Goal: Information Seeking & Learning: Find specific fact

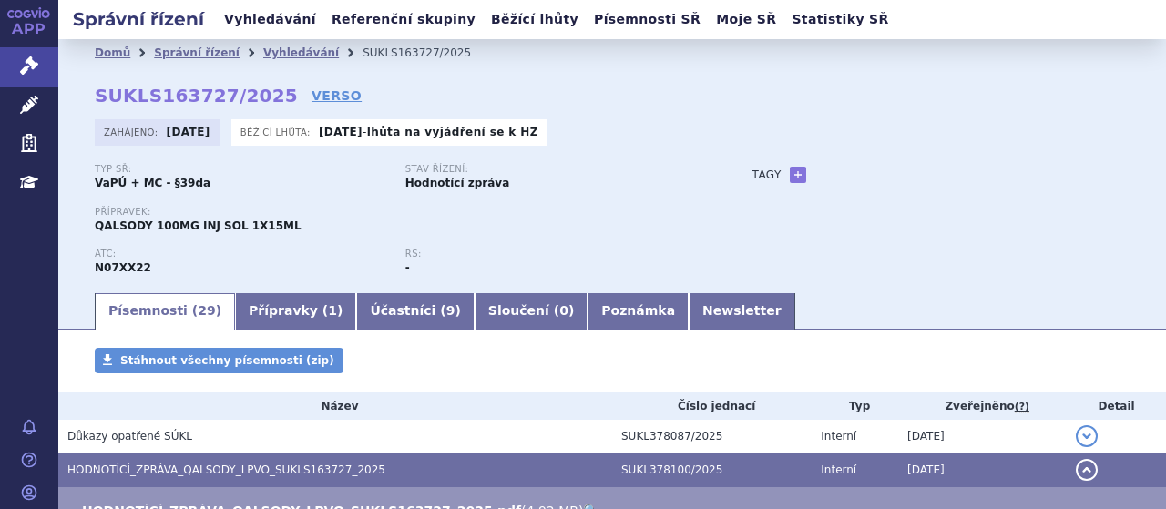
click at [253, 18] on link "Vyhledávání" at bounding box center [270, 19] width 103 height 25
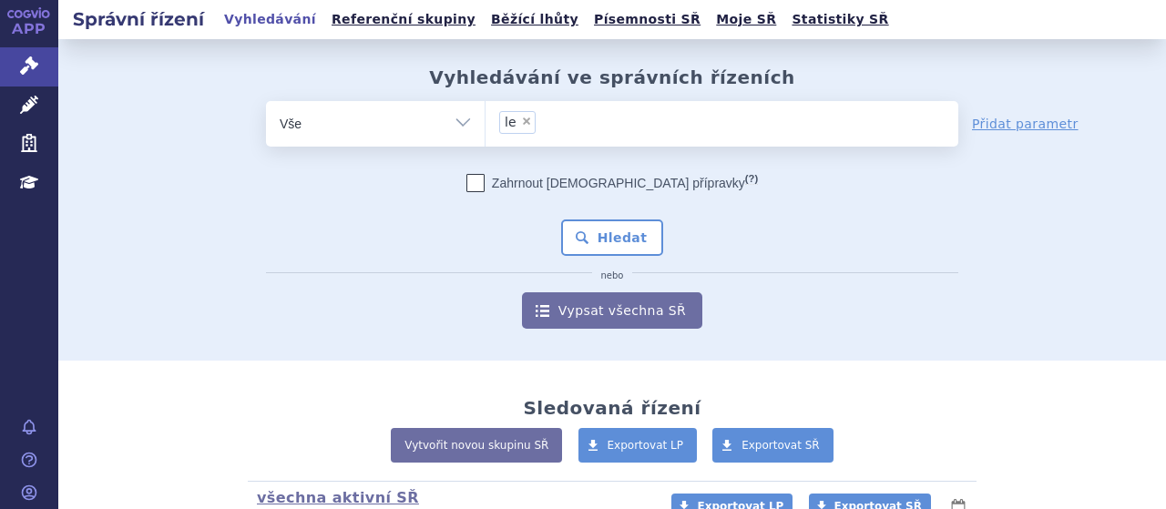
type input "le"
select select
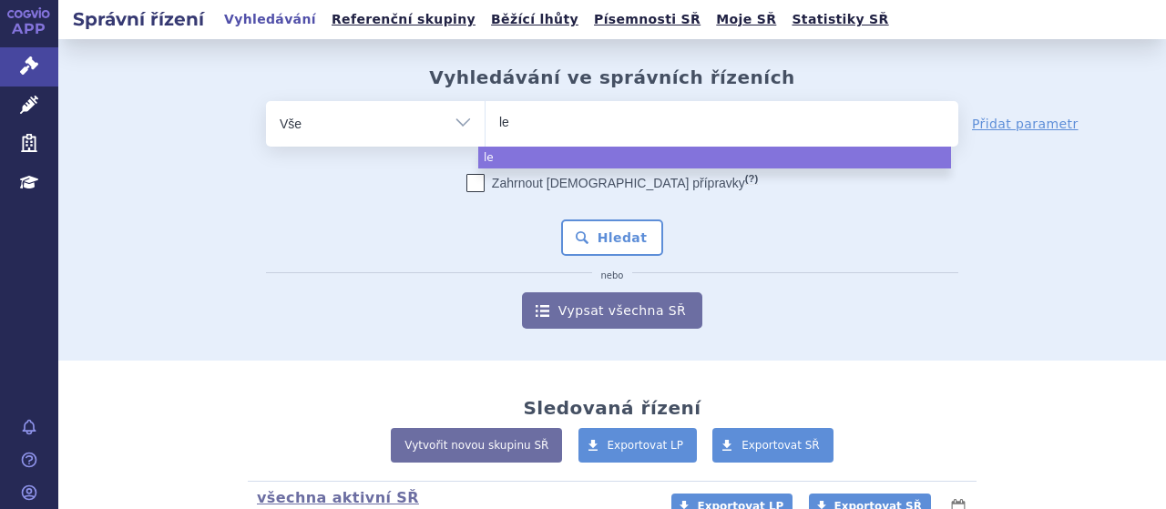
type input "l"
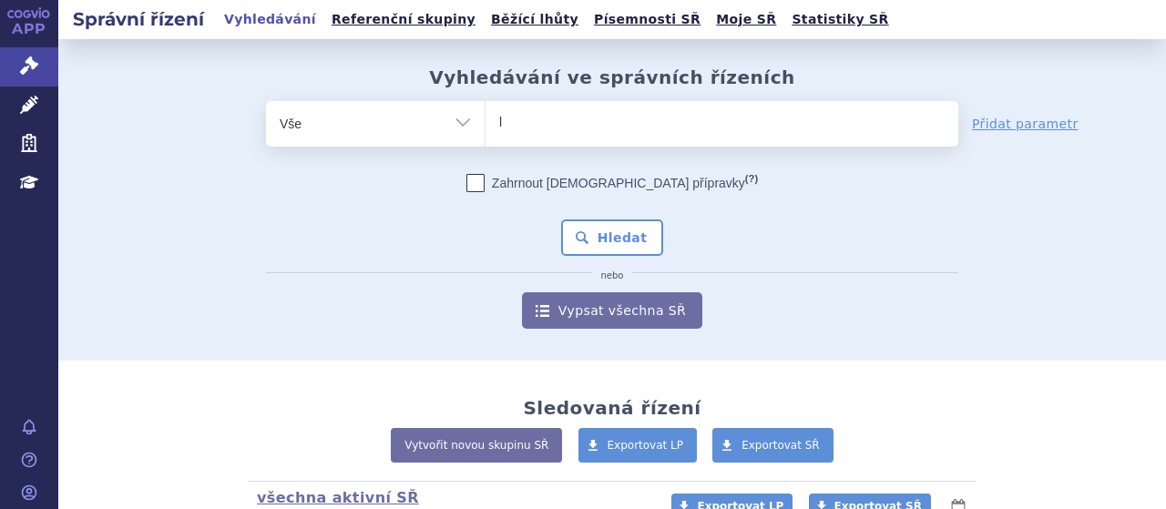
type input "le"
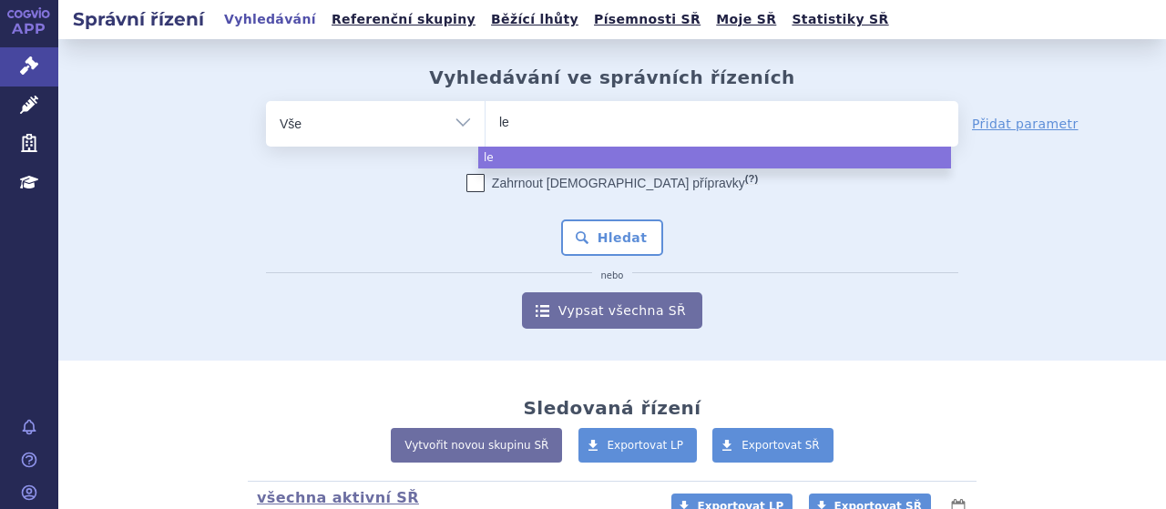
type input "leq"
type input "leqv"
type input "leqvio"
select select "leqvio"
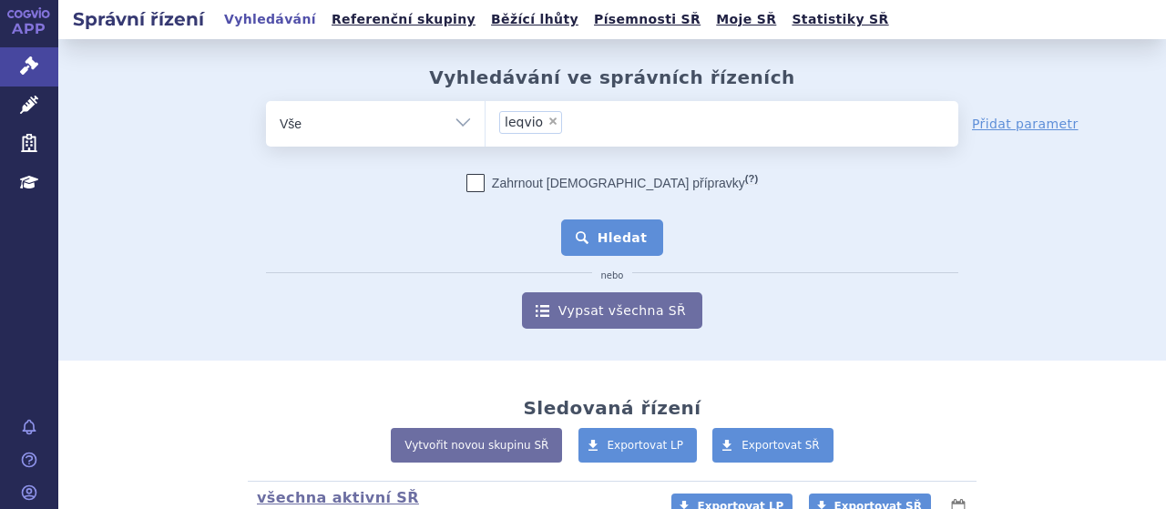
click at [605, 229] on button "Hledat" at bounding box center [612, 238] width 103 height 36
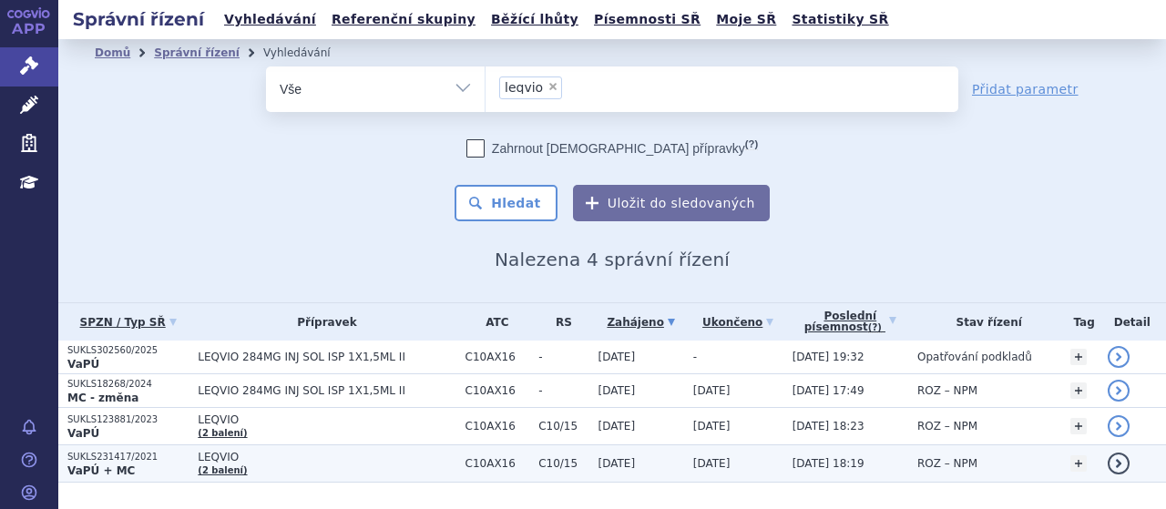
click at [97, 465] on strong "VaPÚ + MC" at bounding box center [100, 471] width 67 height 13
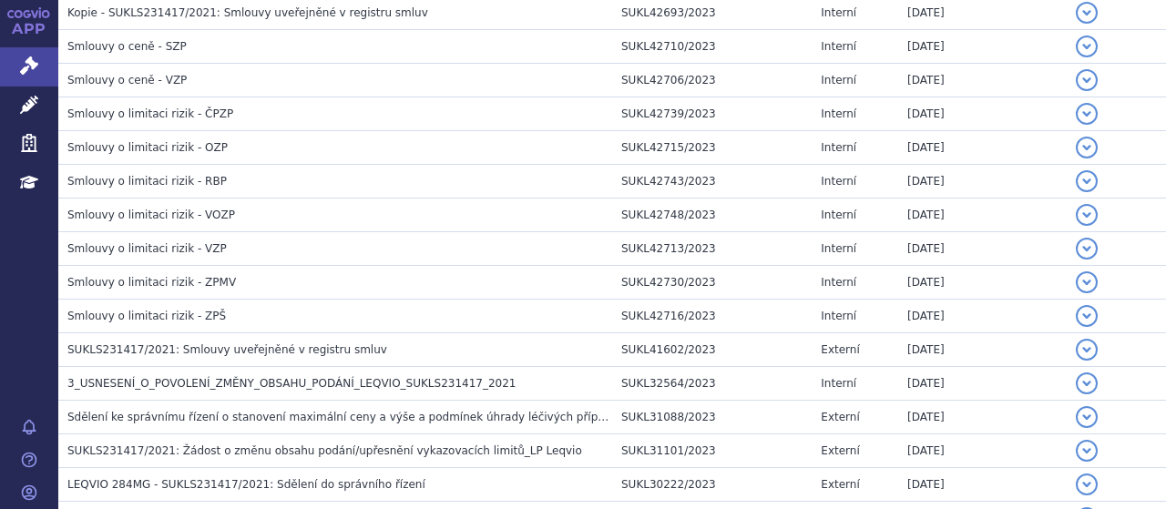
scroll to position [1029, 0]
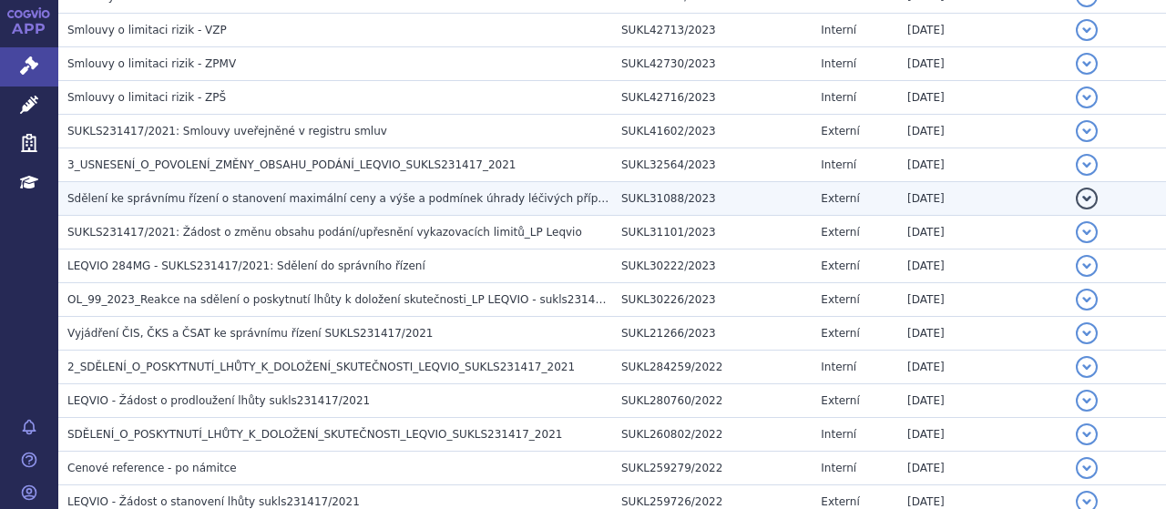
click at [488, 206] on td "Sdělení ke správnímu řízení o stanovení maximální ceny a výše a podmínek úhrady…" at bounding box center [335, 199] width 554 height 34
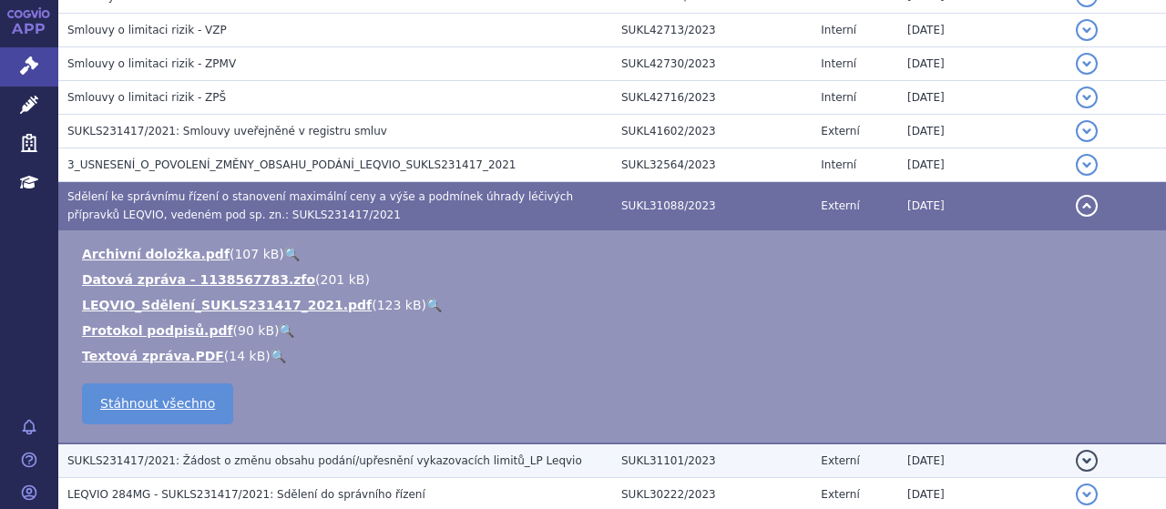
click at [284, 461] on span "SUKLS231417/2021: Žádost o změnu obsahu podání/upřesnění vykazovacích limitů_LP…" at bounding box center [324, 461] width 515 height 13
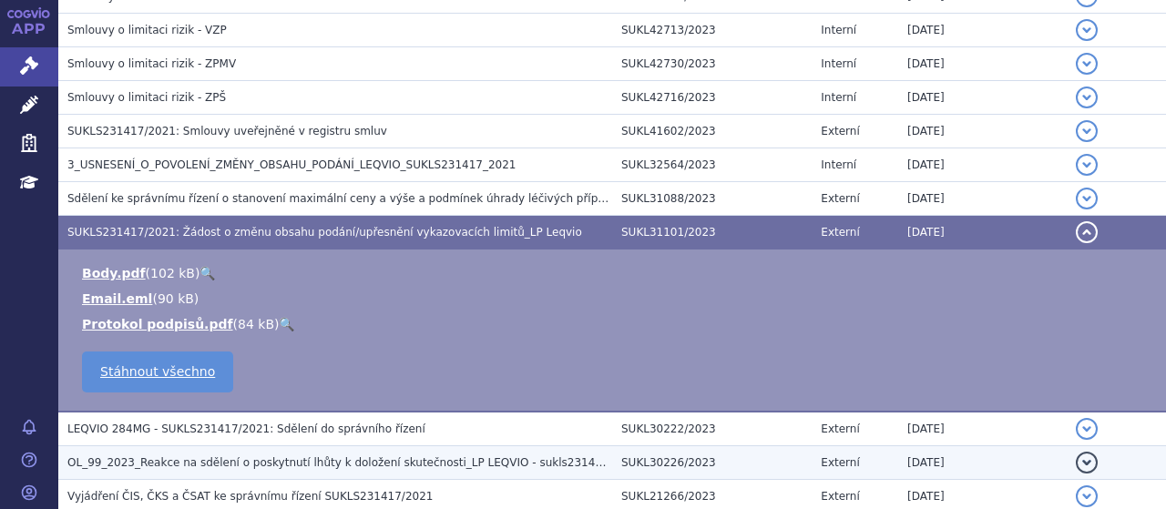
click at [257, 456] on span "OL_99_2023_Reakce na sdělení o poskytnutí lhůty k doložení skutečnosti_LP LEQVI…" at bounding box center [353, 462] width 573 height 13
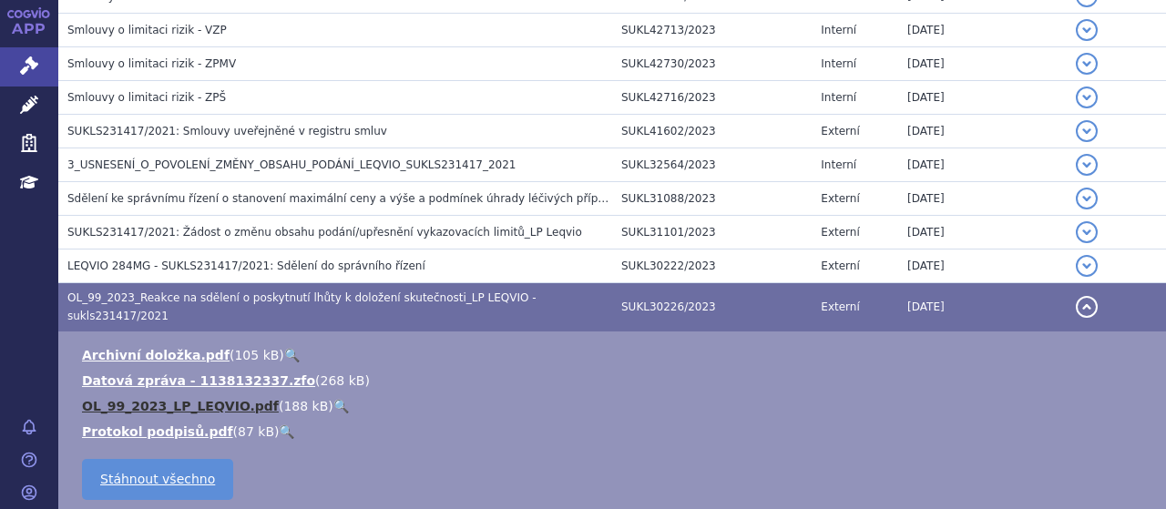
click at [201, 399] on link "OL_99_2023_LP_LEQVIO.pdf" at bounding box center [180, 406] width 197 height 15
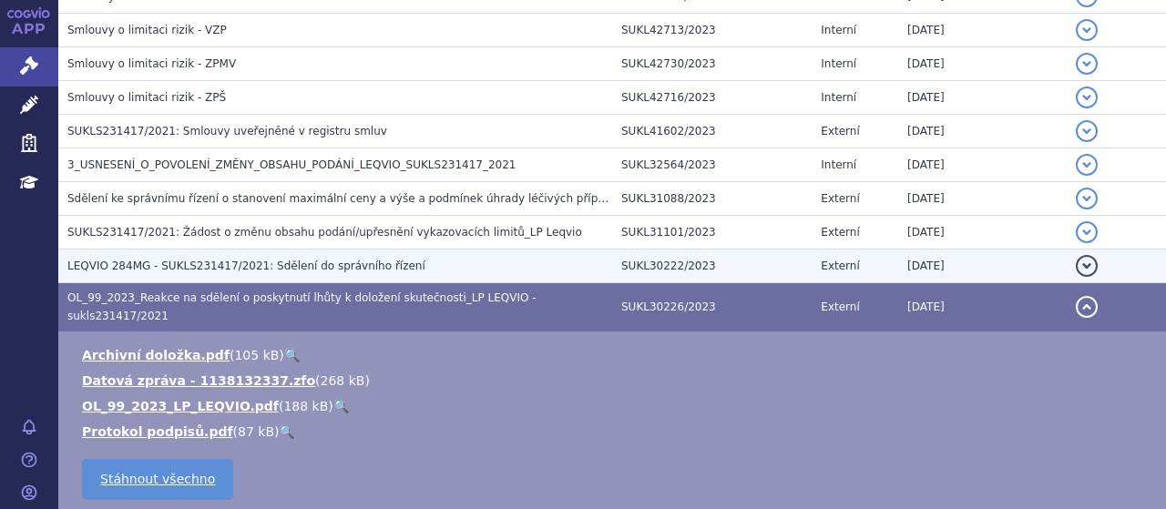
click at [250, 260] on span "LEQVIO 284MG - SUKLS231417/2021: Sdělení do správního řízení" at bounding box center [246, 266] width 358 height 13
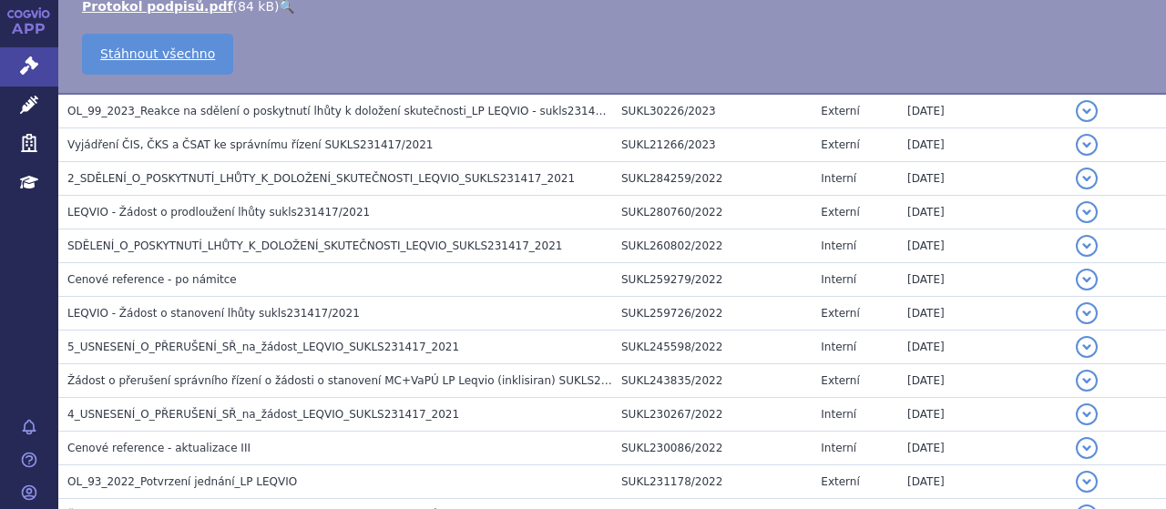
scroll to position [1406, 0]
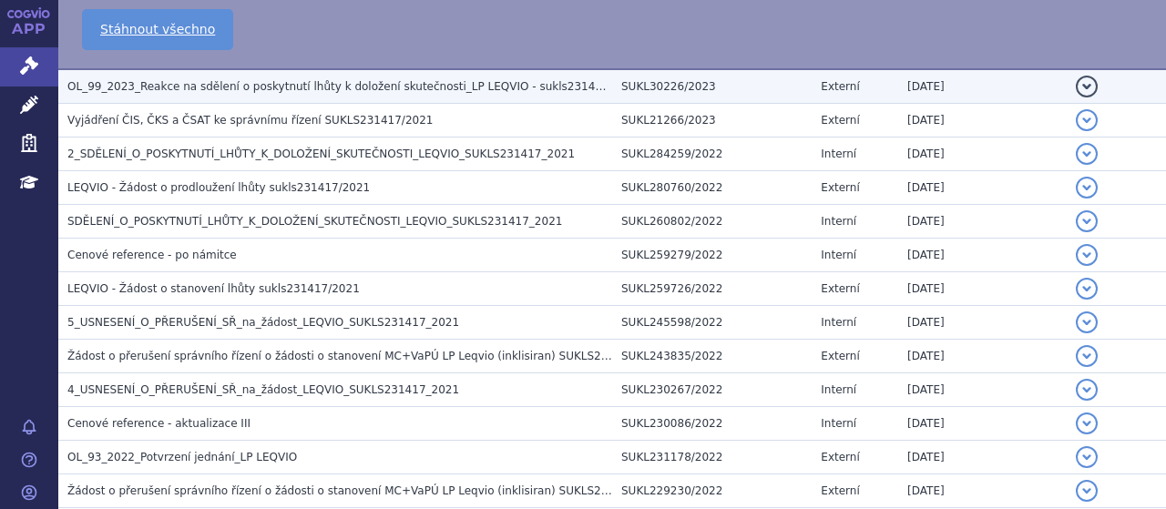
click at [461, 80] on span "OL_99_2023_Reakce na sdělení o poskytnutí lhůty k doložení skutečnosti_LP LEQVI…" at bounding box center [353, 86] width 573 height 13
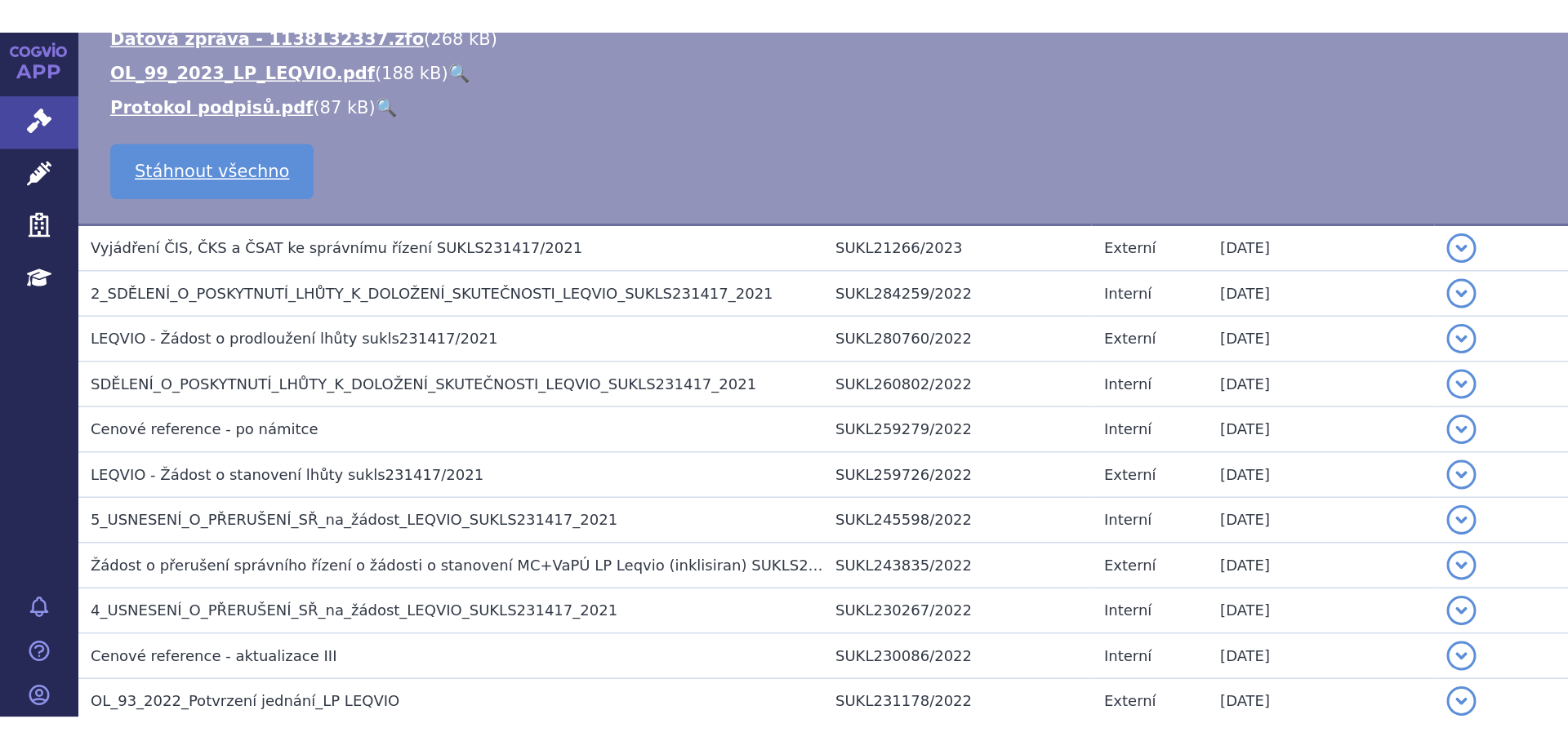
scroll to position [1114, 0]
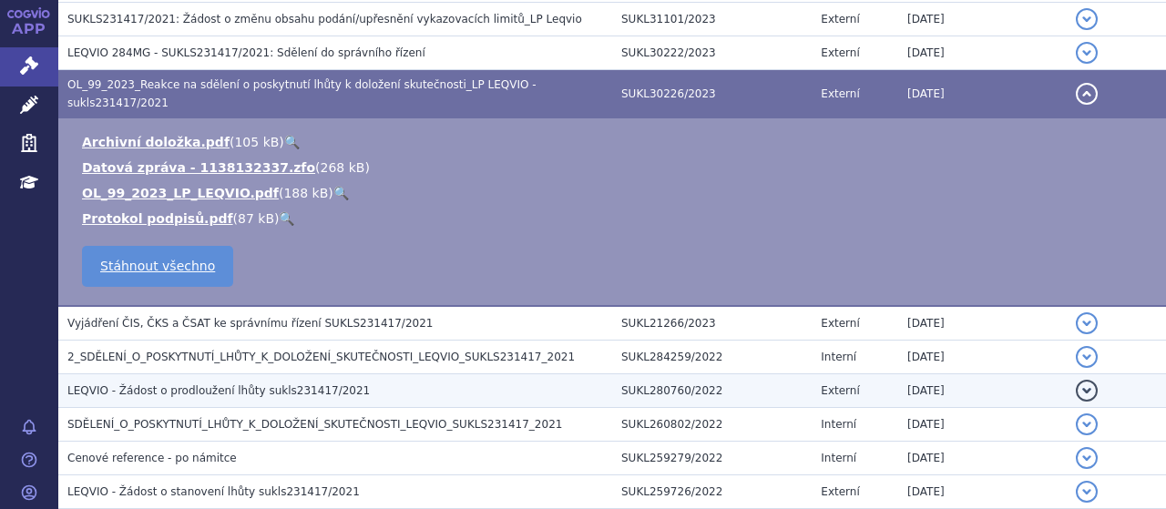
click at [292, 382] on h3 "LEQVIO - Žádost o prodloužení lhůty sukls231417/2021" at bounding box center [339, 391] width 545 height 18
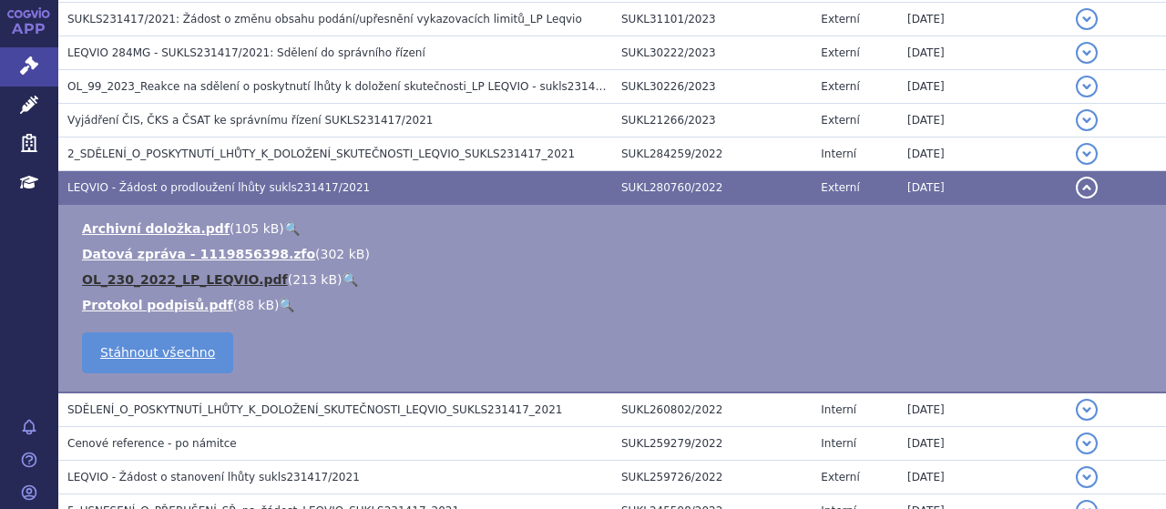
click at [229, 272] on link "OL_230_2022_LP_LEQVIO.pdf" at bounding box center [185, 279] width 206 height 15
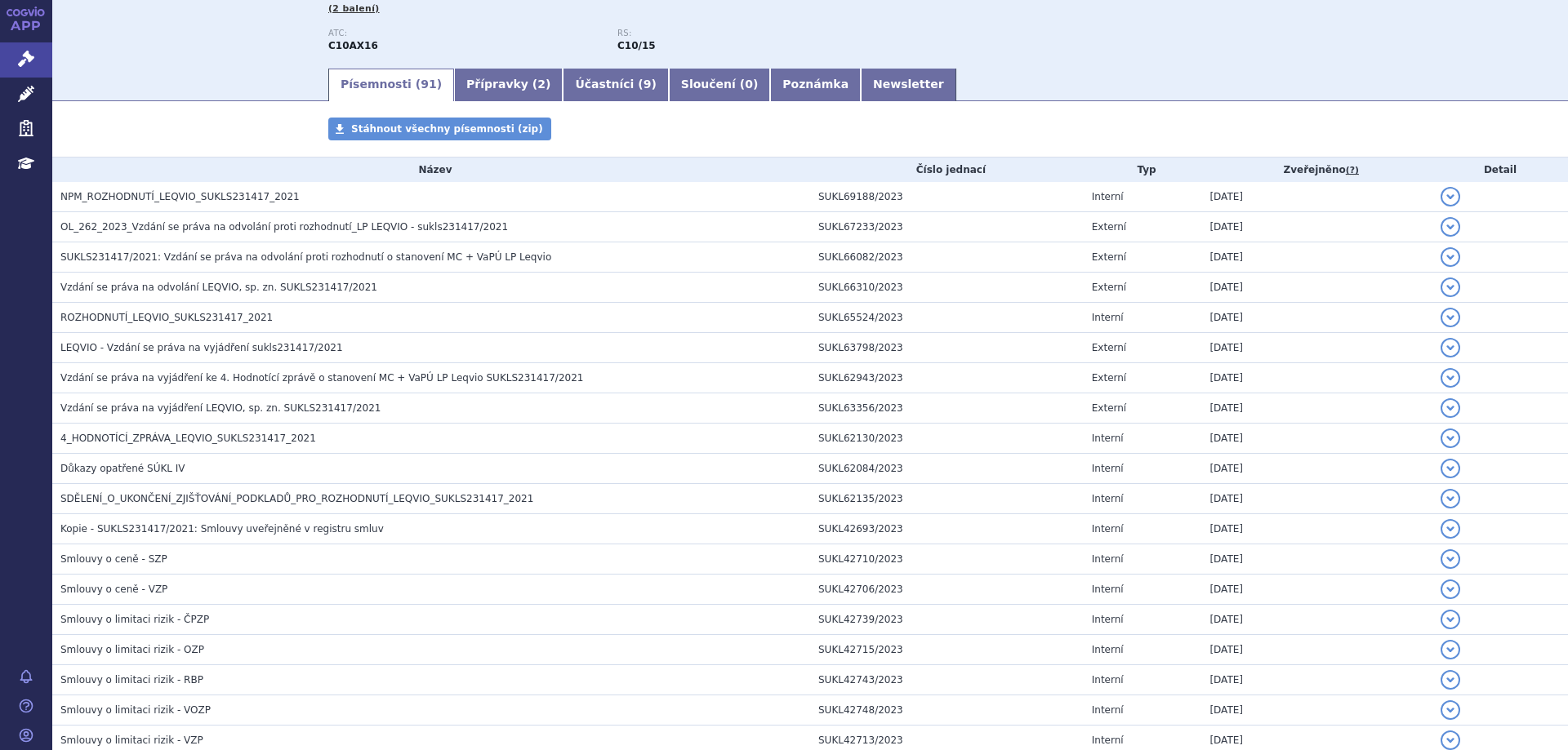
scroll to position [0, 0]
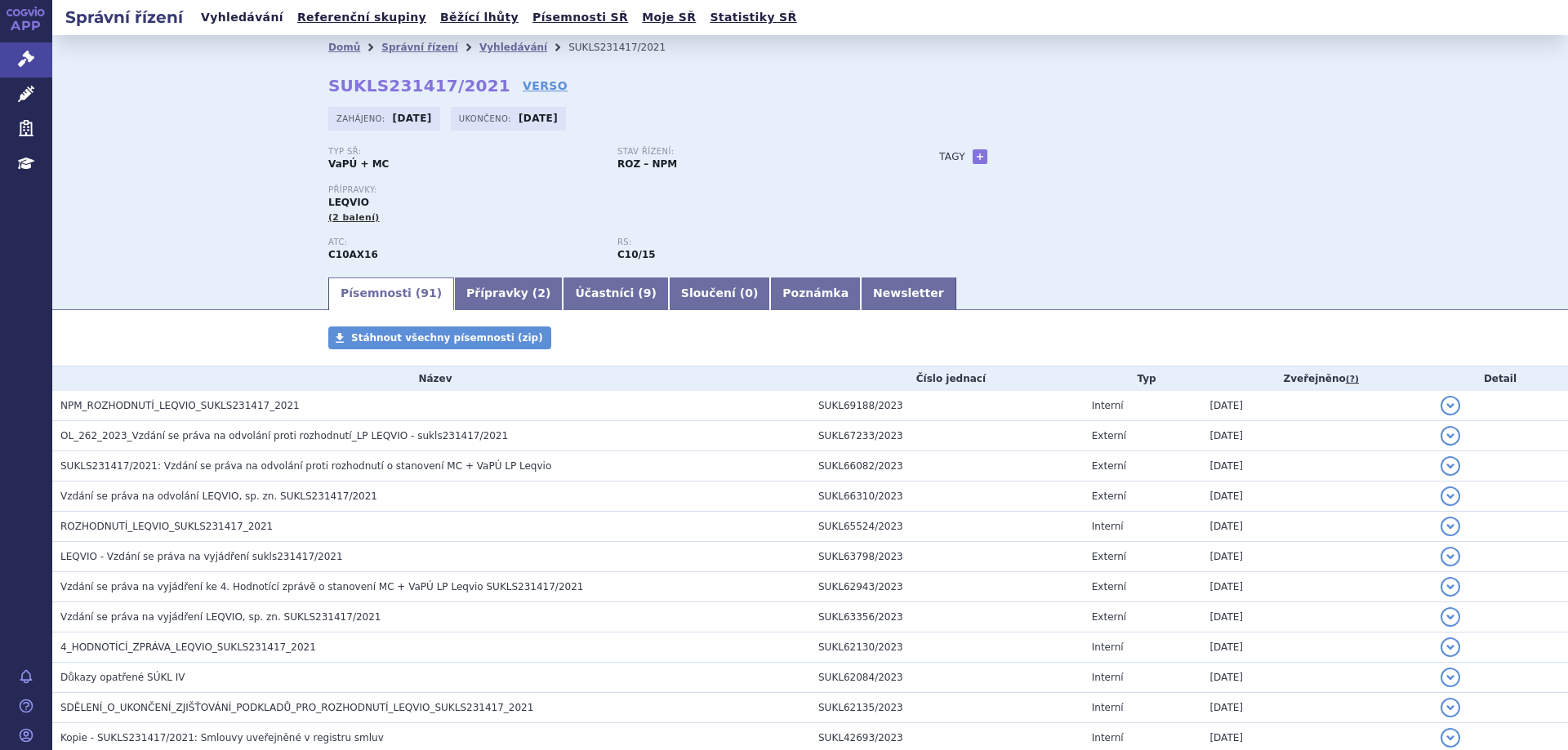
click at [234, 19] on link "Vyhledávání" at bounding box center [242, 17] width 92 height 22
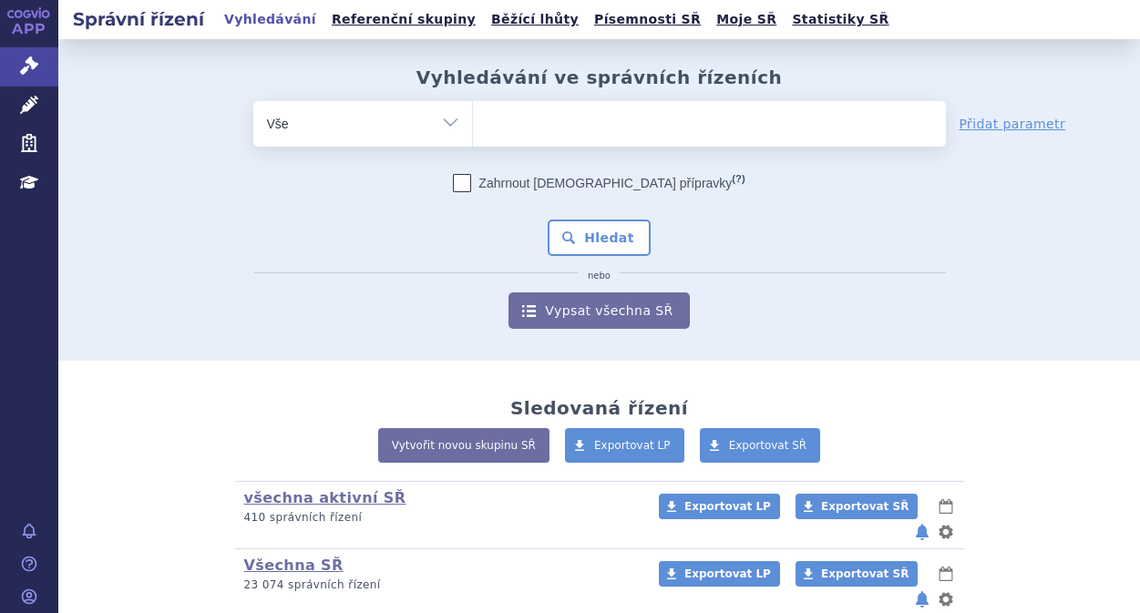
click at [564, 140] on span at bounding box center [709, 124] width 473 height 46
click at [473, 140] on select at bounding box center [472, 123] width 1 height 46
type input "fil"
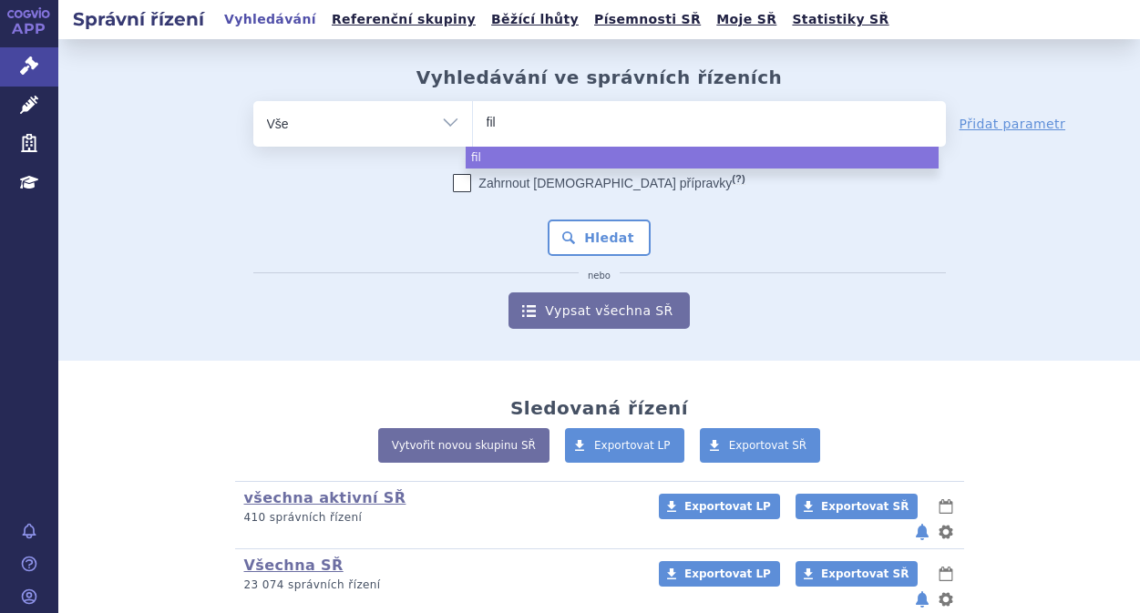
type input "fi"
type input "f"
type input "fil"
type input "filsu"
type input "filsuv"
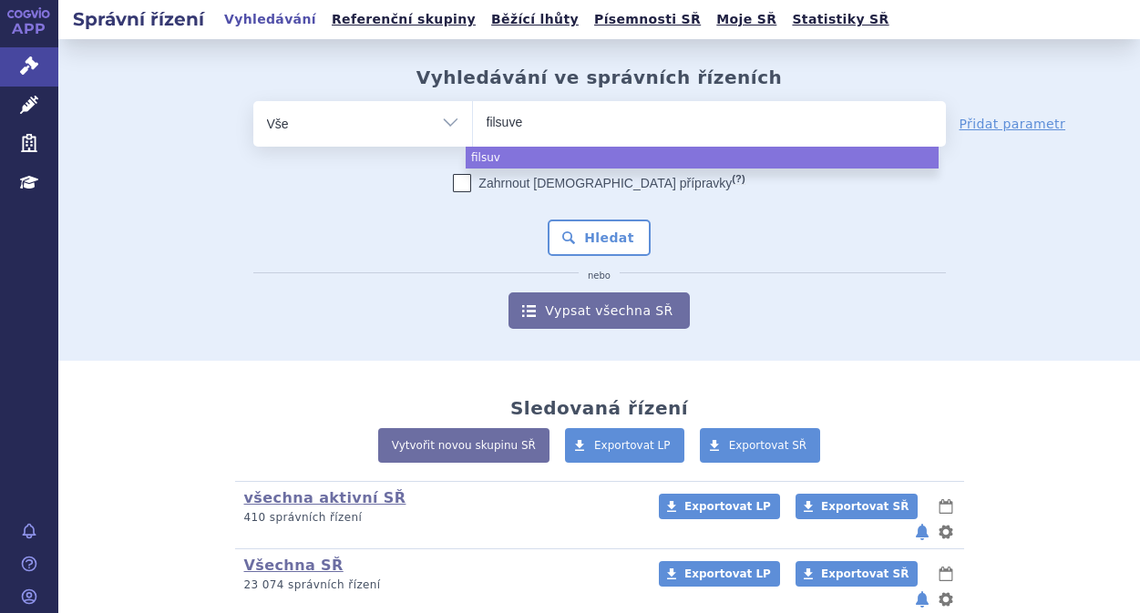
type input "filsuvez"
select select "filsuvez"
click at [569, 245] on button "Hledat" at bounding box center [599, 238] width 103 height 36
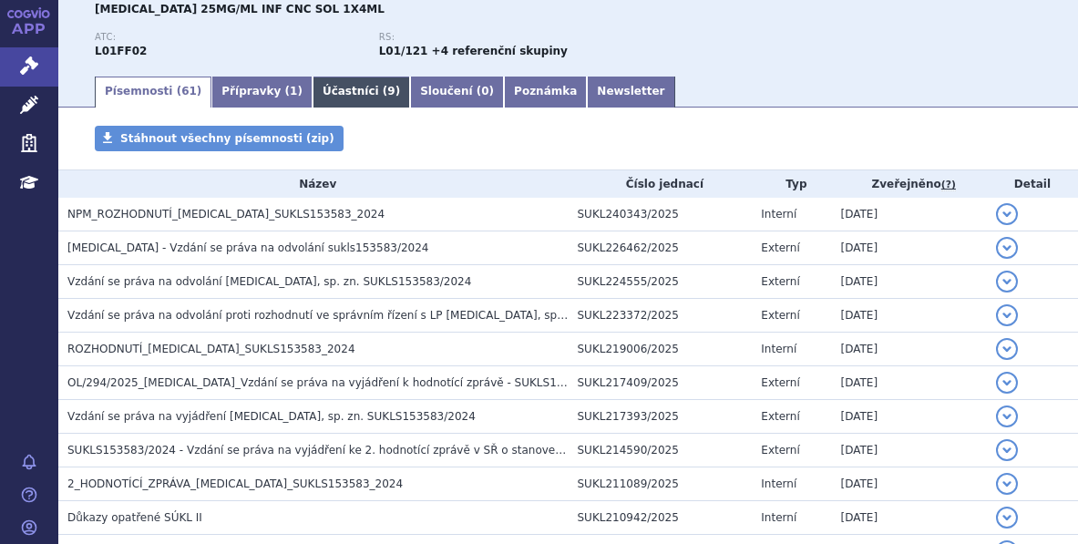
scroll to position [273, 0]
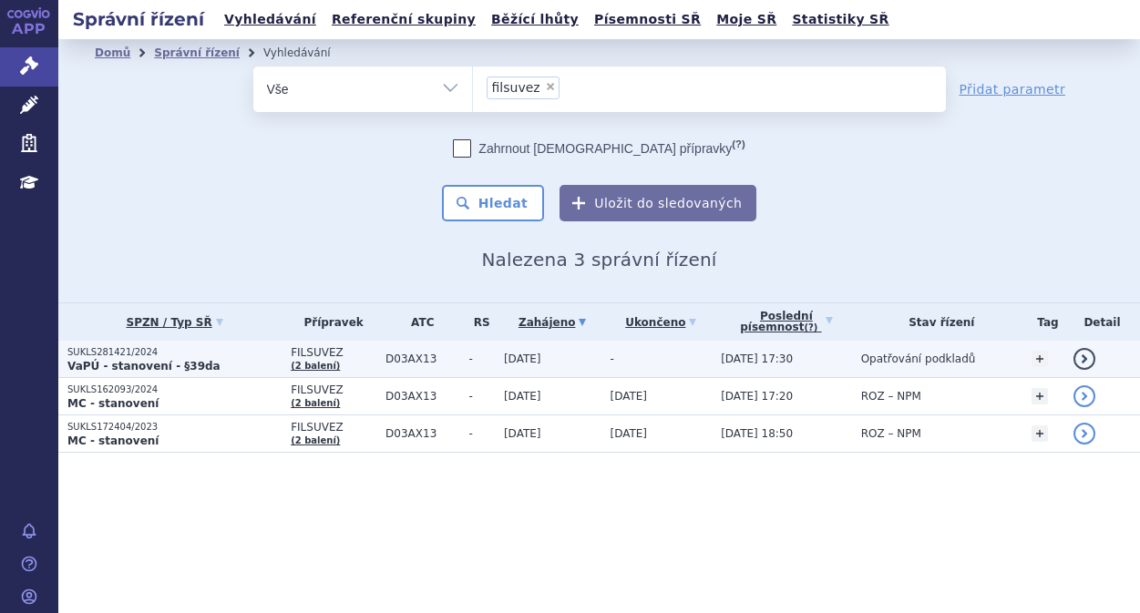
click at [119, 363] on strong "VaPÚ - stanovení - §39da" at bounding box center [143, 366] width 153 height 13
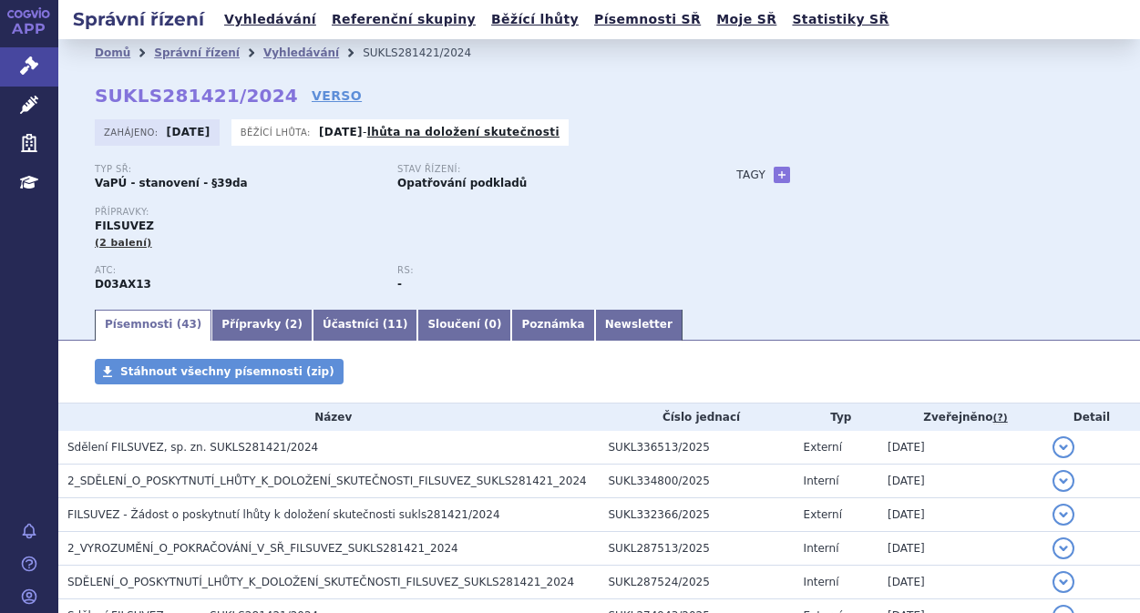
scroll to position [273, 0]
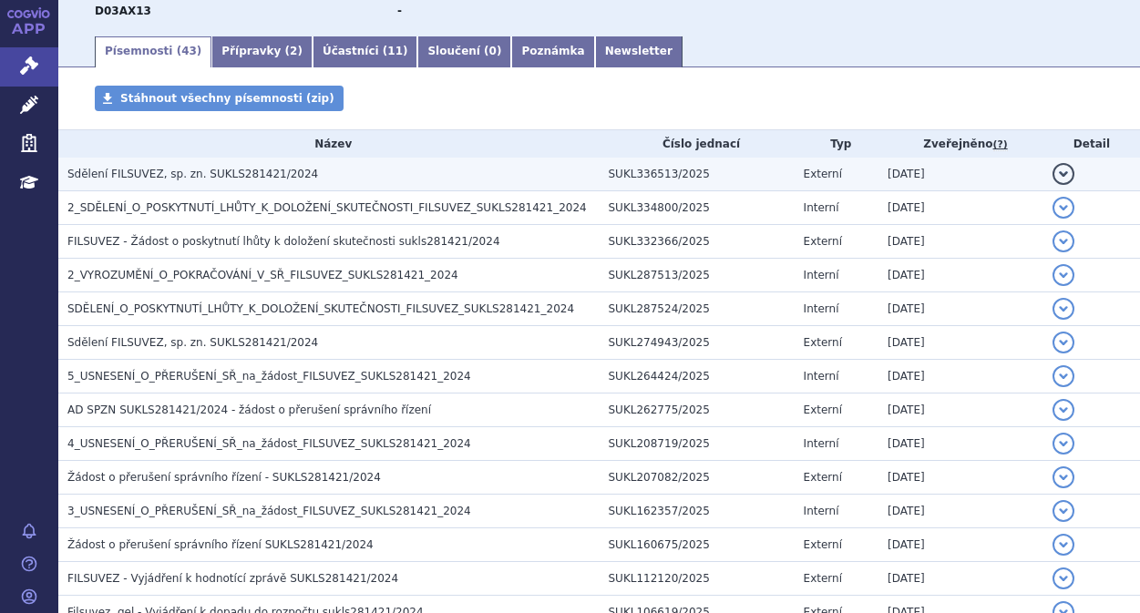
click at [138, 175] on span "Sdělení FILSUVEZ, sp. zn. SUKLS281421/2024" at bounding box center [192, 174] width 251 height 13
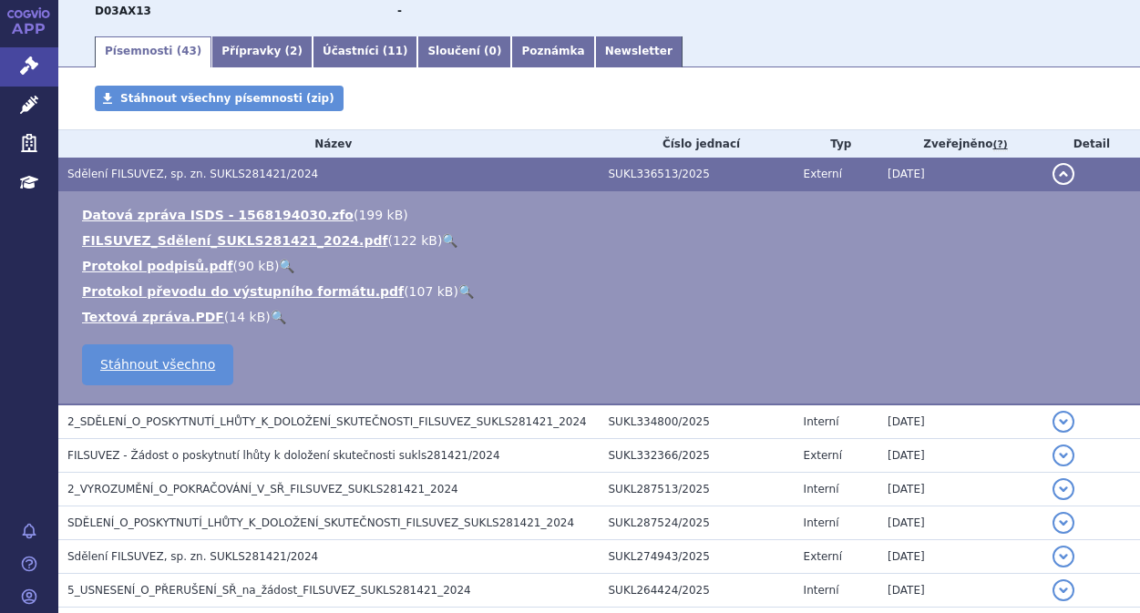
click at [159, 230] on ul "Datová zpráva ISDS - 1568194030.zfo ( 199 kB ) FILSUVEZ_Sdělení_SUKLS281421_202…" at bounding box center [599, 266] width 1045 height 120
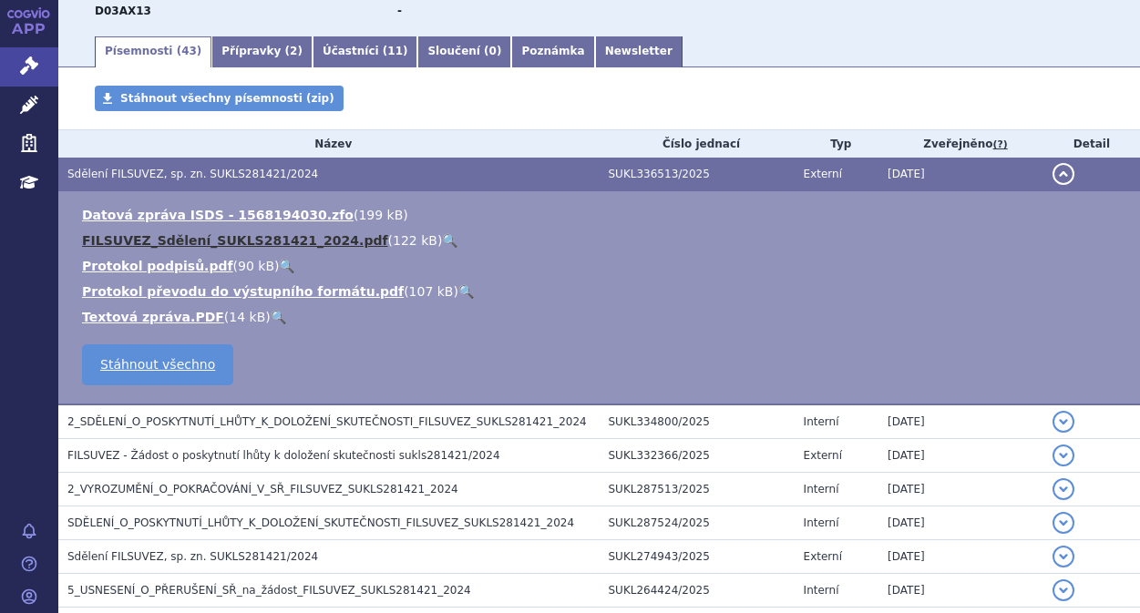
click at [152, 237] on link "FILSUVEZ_Sdělení_SUKLS281421_2024.pdf" at bounding box center [235, 240] width 306 height 15
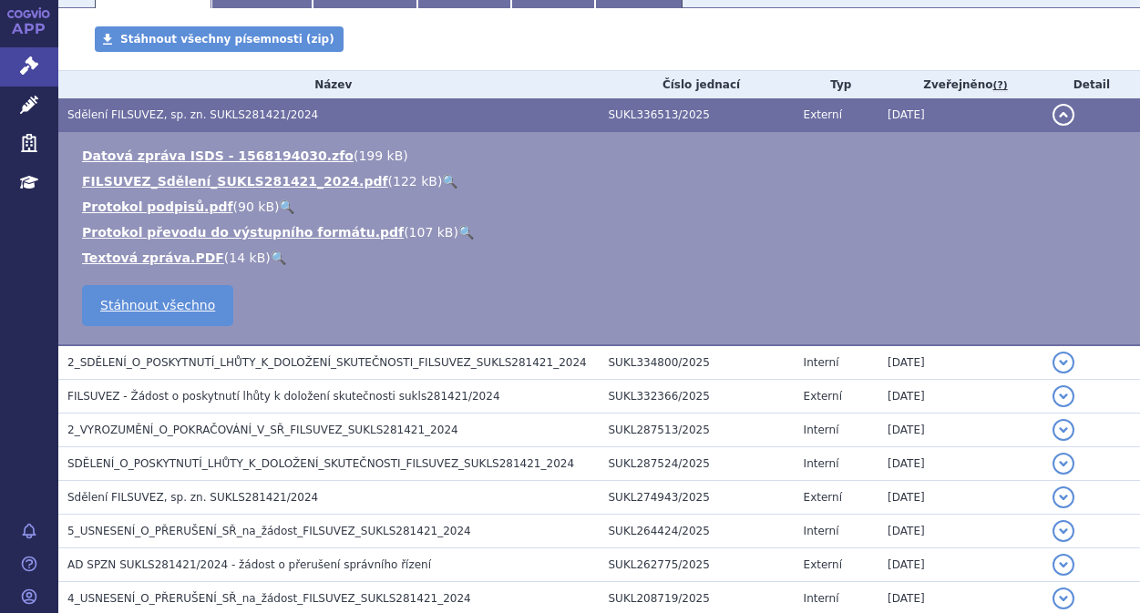
scroll to position [364, 0]
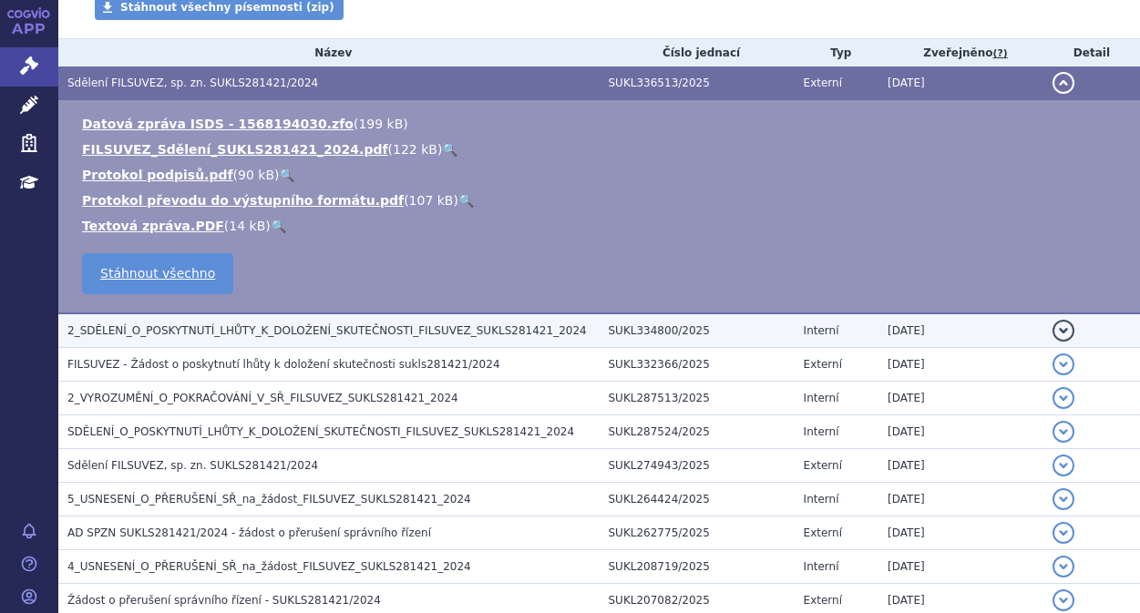
click at [279, 331] on span "2_SDĚLENÍ_O_POSKYTNUTÍ_LHŮTY_K_DOLOŽENÍ_SKUTEČNOSTI_FILSUVEZ_SUKLS281421_2024" at bounding box center [326, 330] width 519 height 13
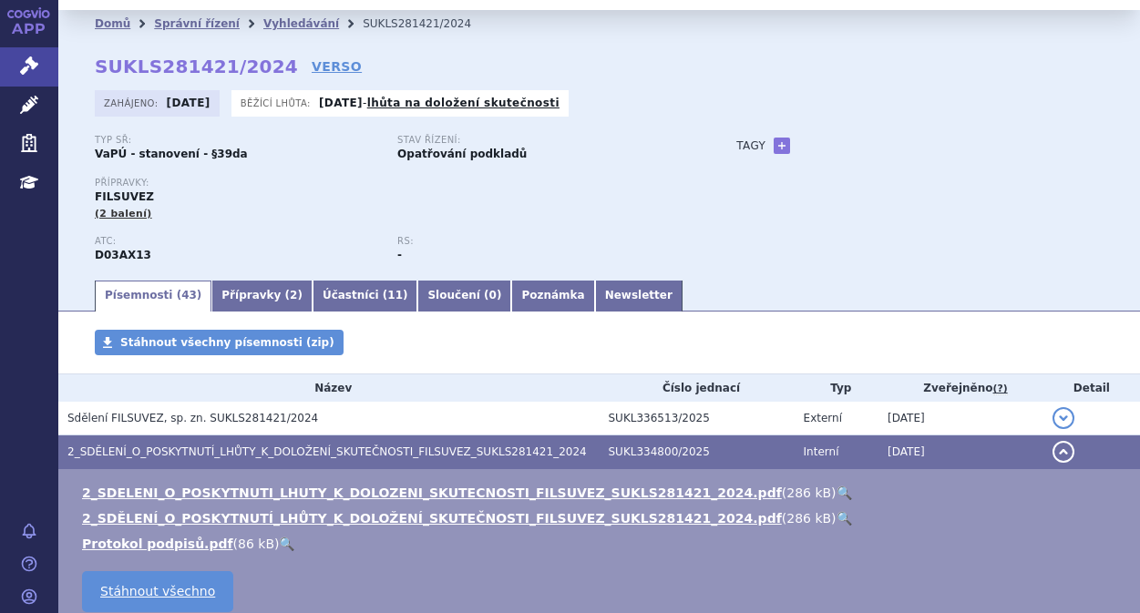
scroll to position [0, 0]
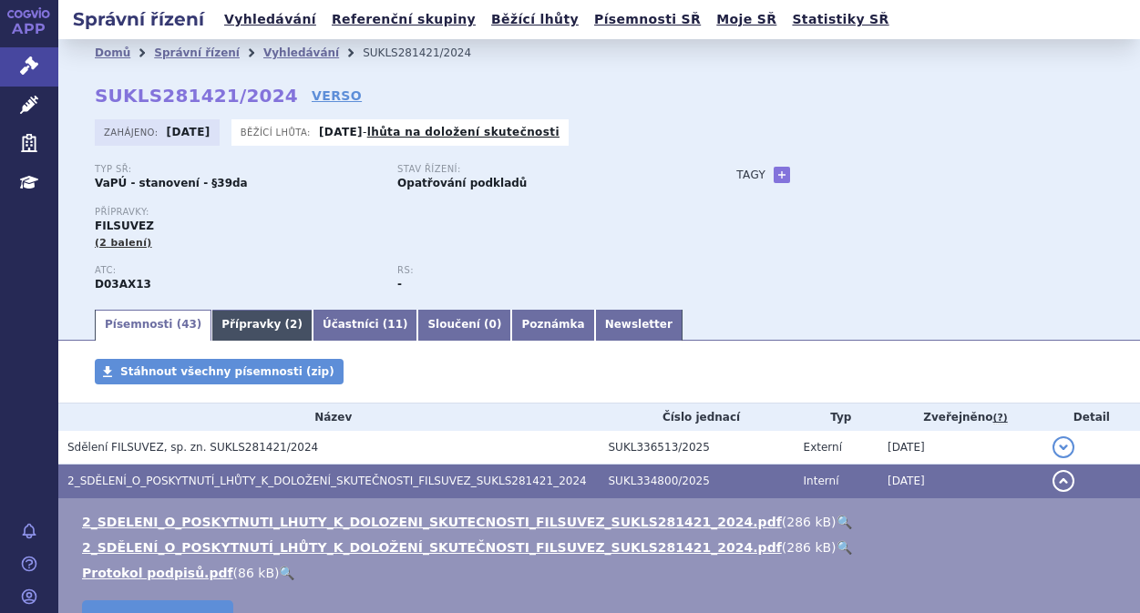
click at [290, 326] on span "2" at bounding box center [293, 324] width 7 height 13
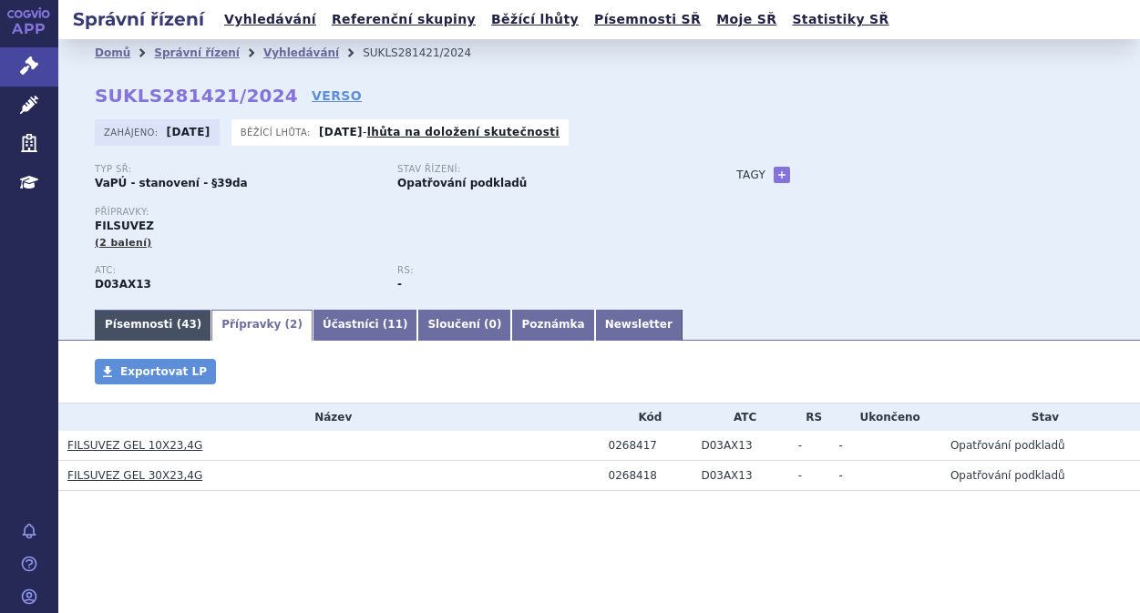
click at [161, 322] on link "Písemnosti ( 43 )" at bounding box center [153, 325] width 117 height 31
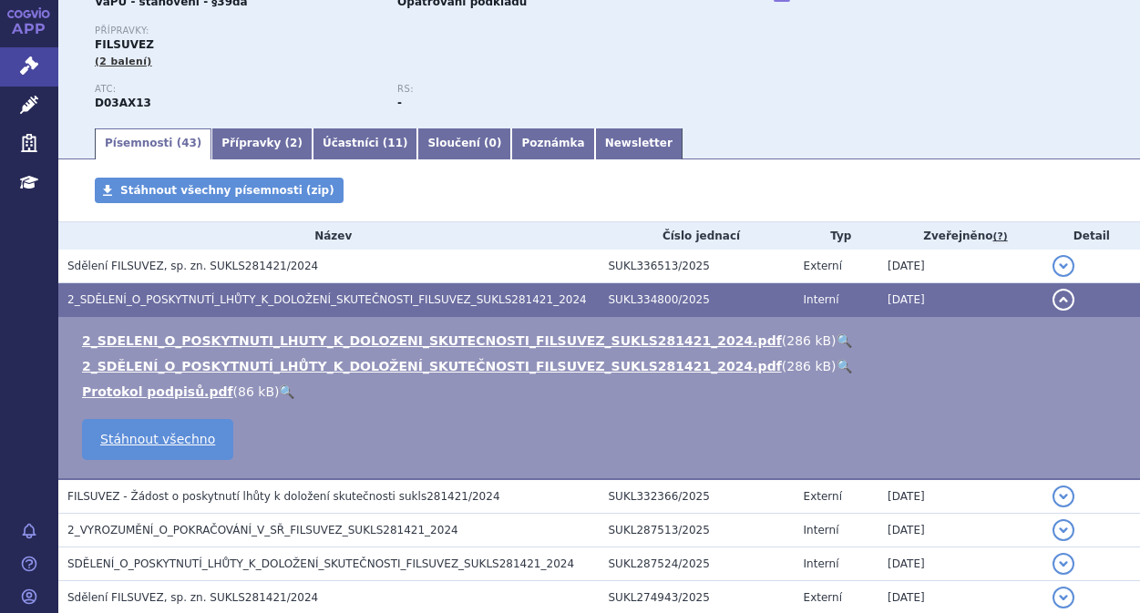
scroll to position [182, 0]
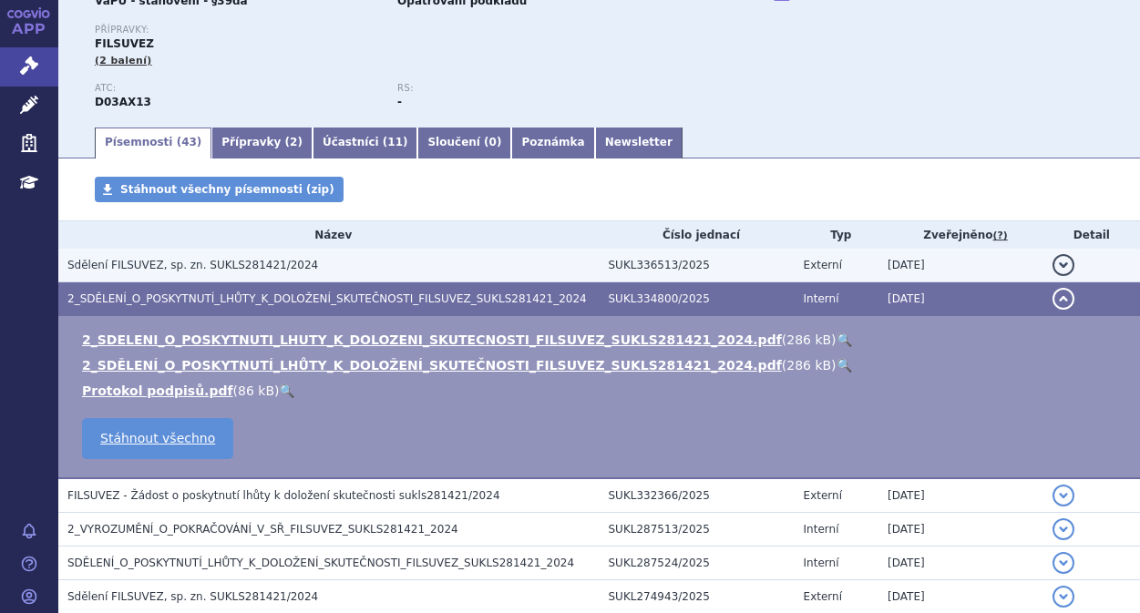
click at [193, 261] on span "Sdělení FILSUVEZ, sp. zn. SUKLS281421/2024" at bounding box center [192, 265] width 251 height 13
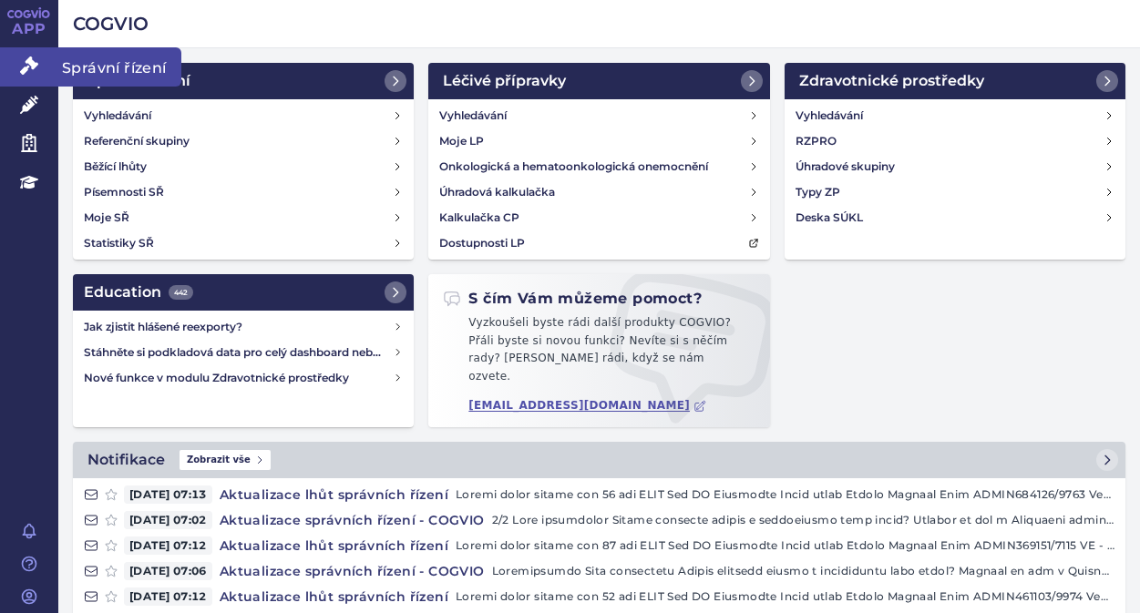
click at [33, 56] on link "Správní řízení" at bounding box center [29, 66] width 58 height 38
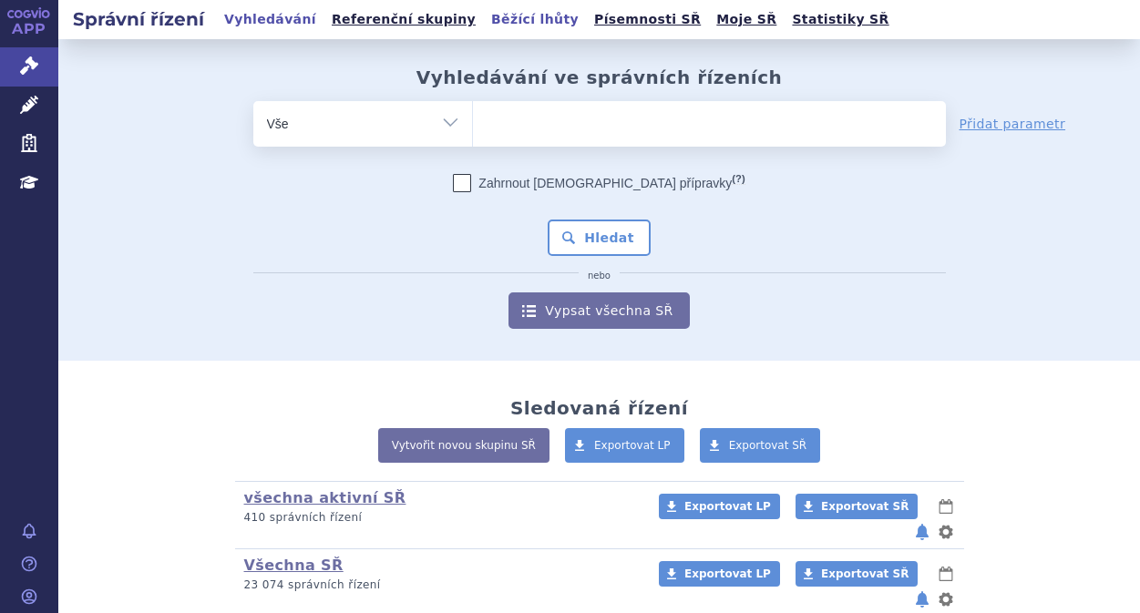
click at [486, 20] on link "Běžící lhůty" at bounding box center [535, 19] width 98 height 25
click at [486, 23] on link "Běžící lhůty" at bounding box center [535, 19] width 98 height 25
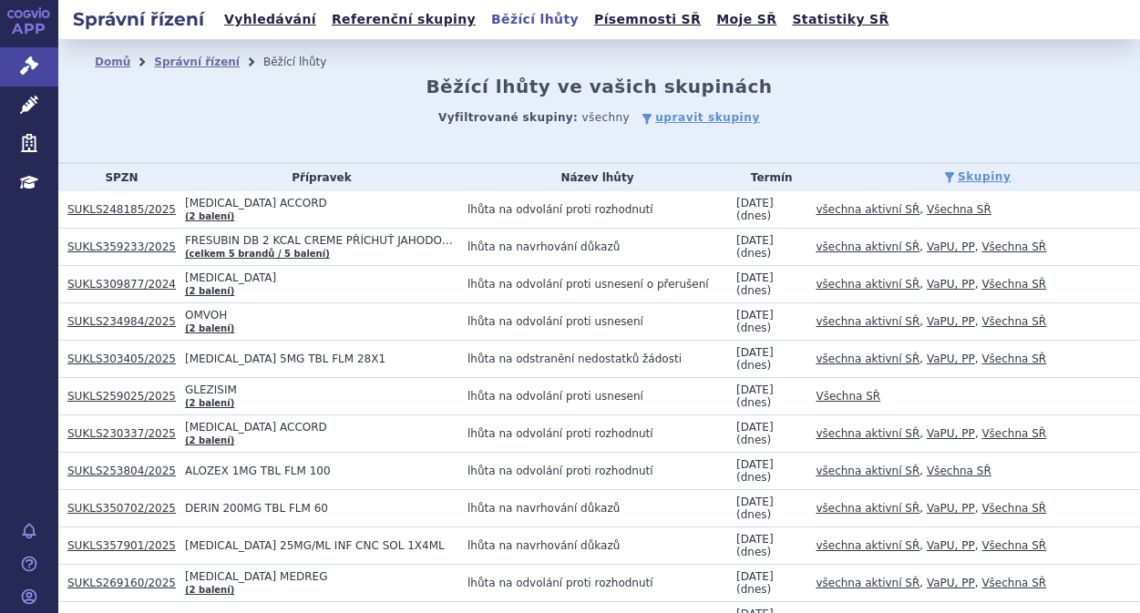
click at [215, 168] on th "Přípravek" at bounding box center [317, 177] width 282 height 27
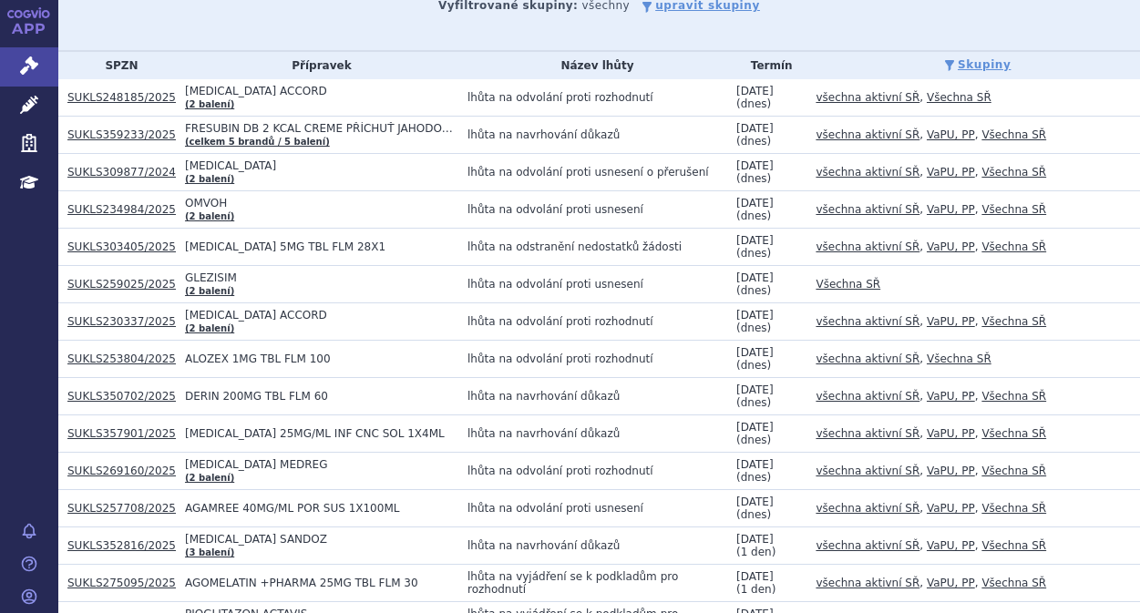
scroll to position [91, 0]
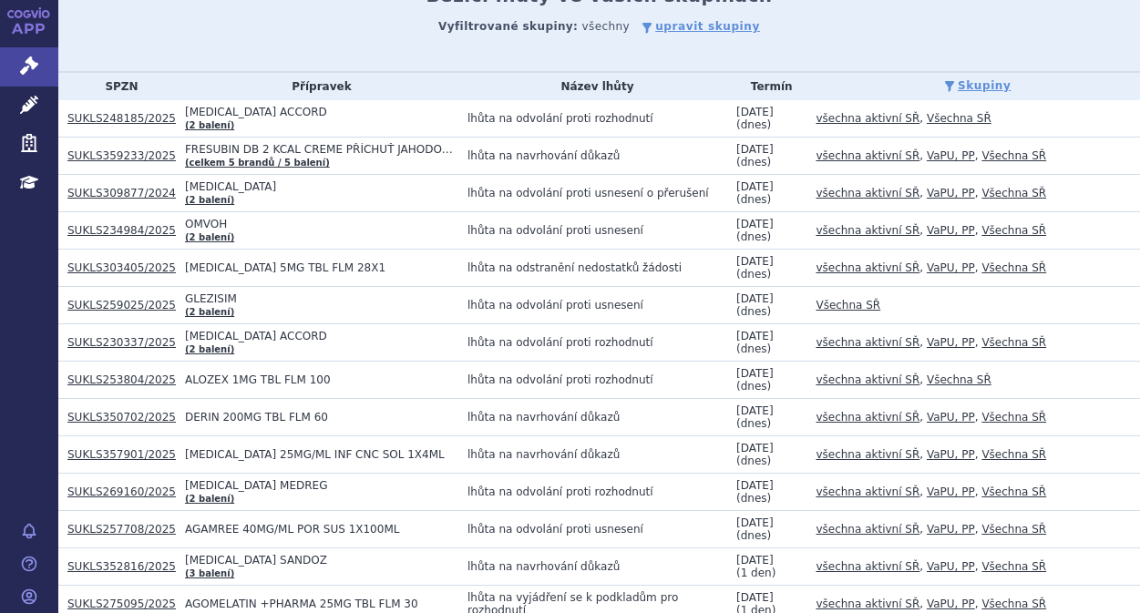
click at [352, 261] on span "[MEDICAL_DATA] 5MG TBL FLM 28X1" at bounding box center [321, 267] width 273 height 13
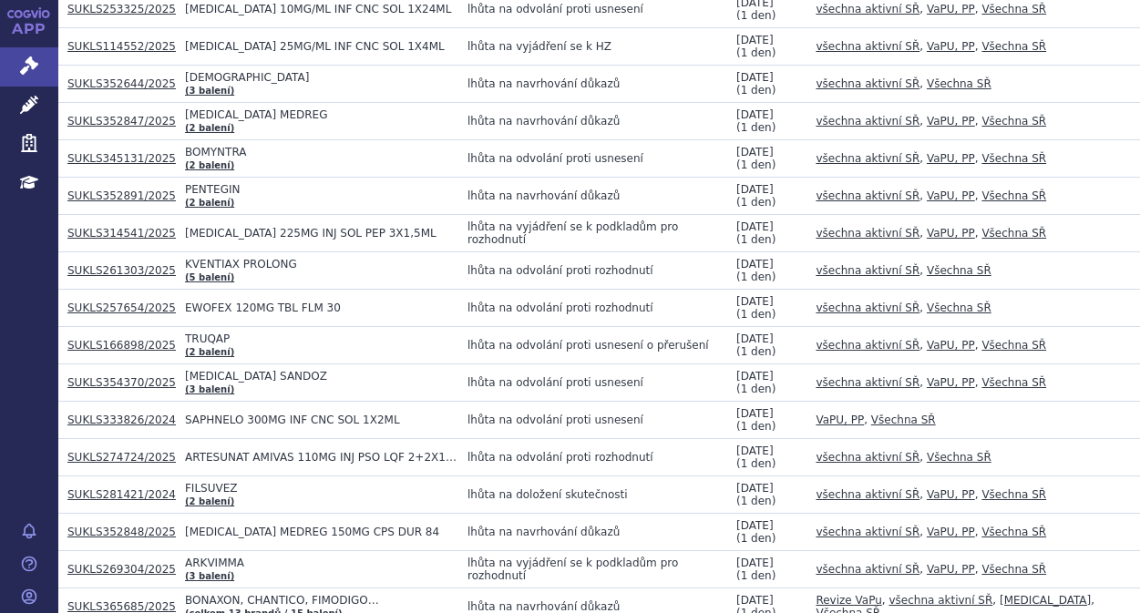
scroll to position [911, 0]
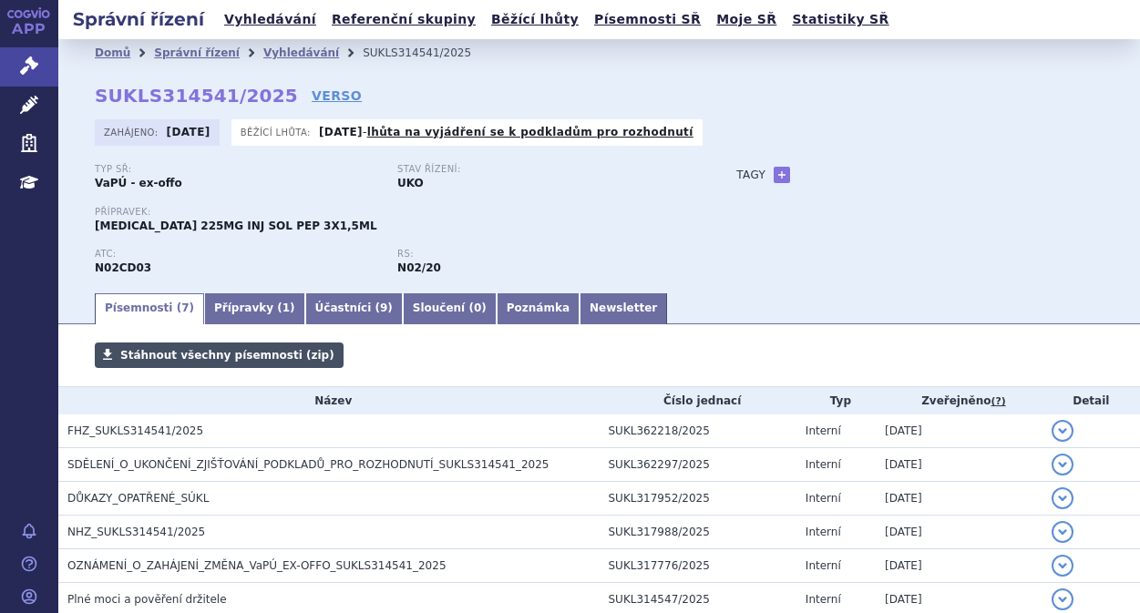
scroll to position [147, 0]
